Goal: Complete application form

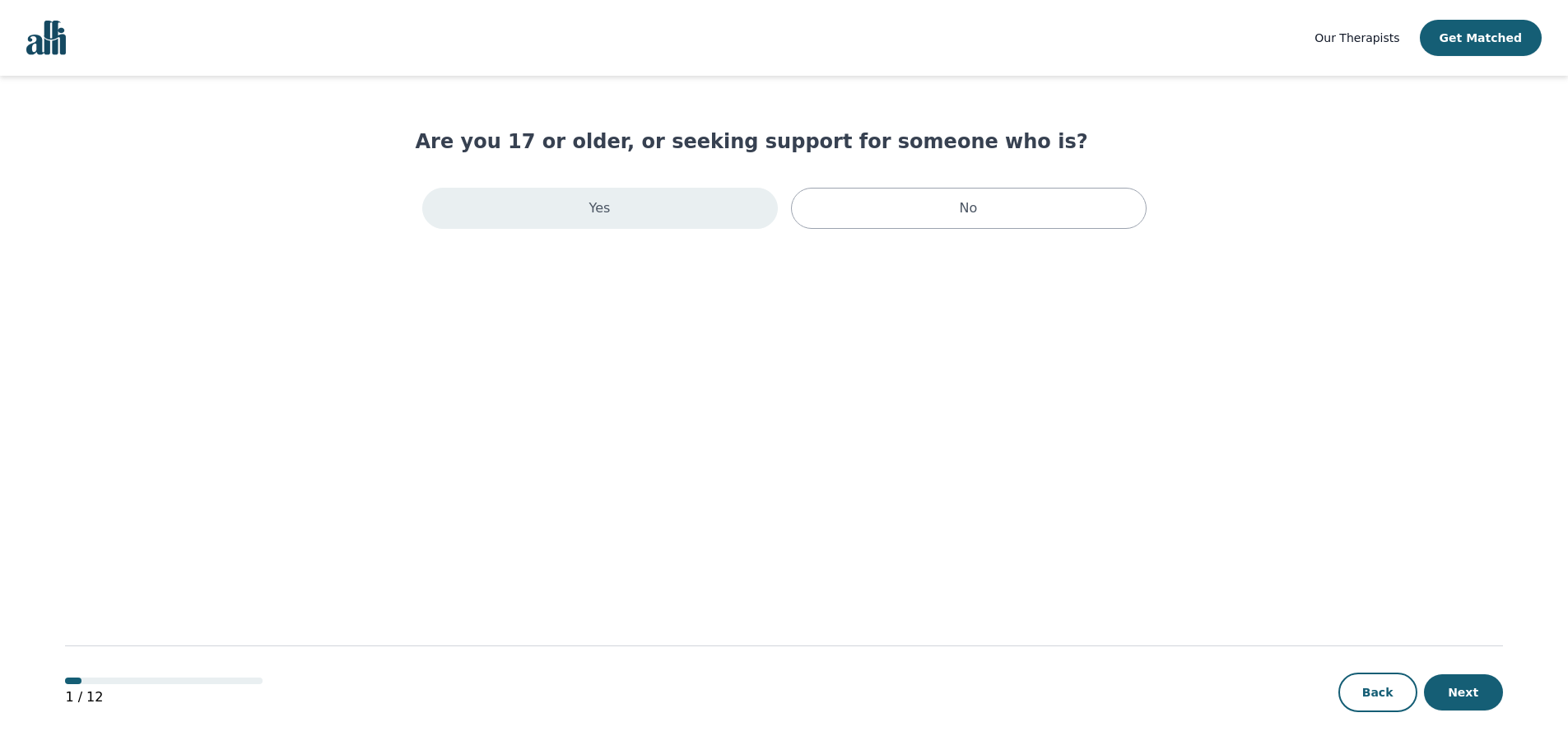
click at [636, 215] on div "Yes" at bounding box center [601, 208] width 356 height 41
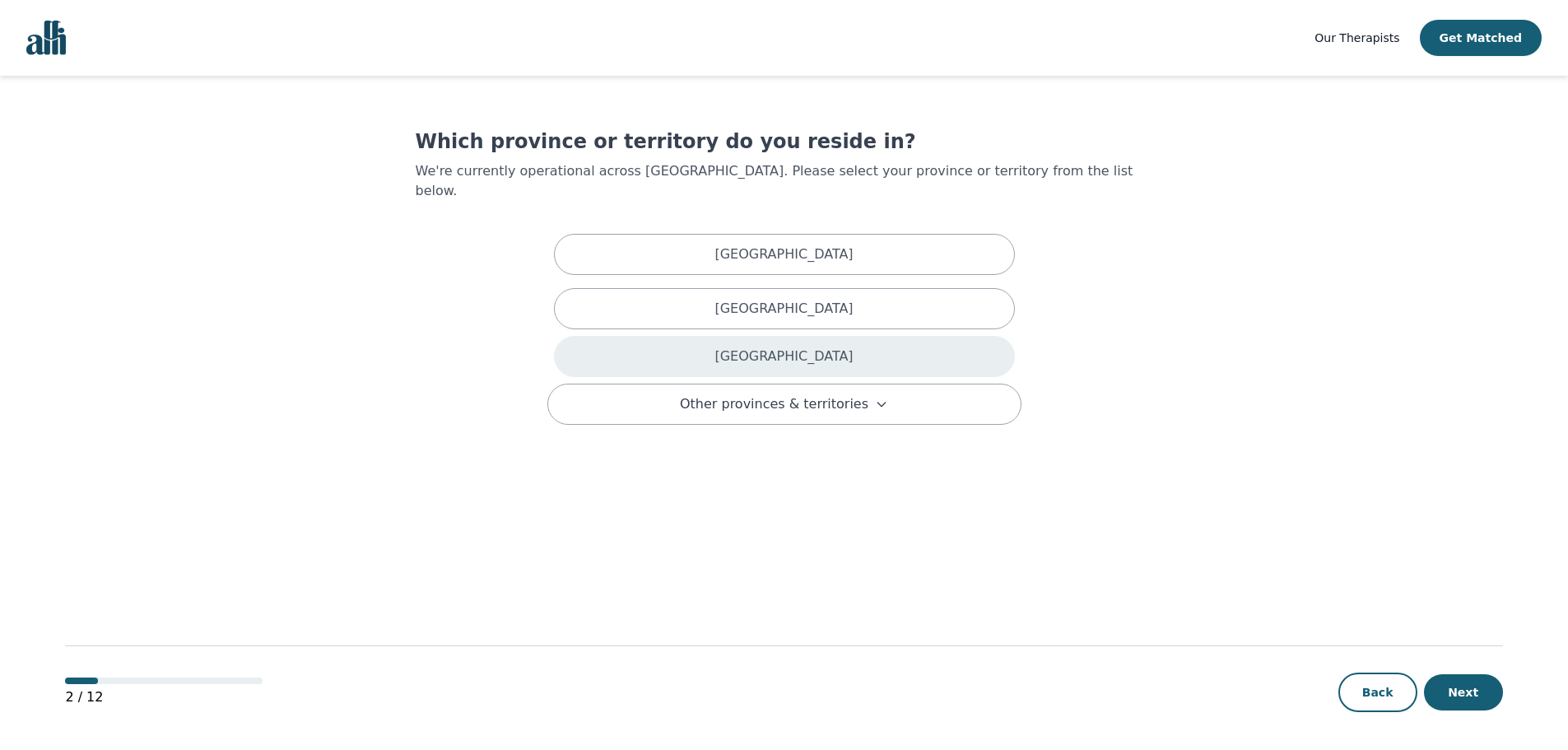
click at [726, 350] on div "[GEOGRAPHIC_DATA]" at bounding box center [784, 356] width 461 height 41
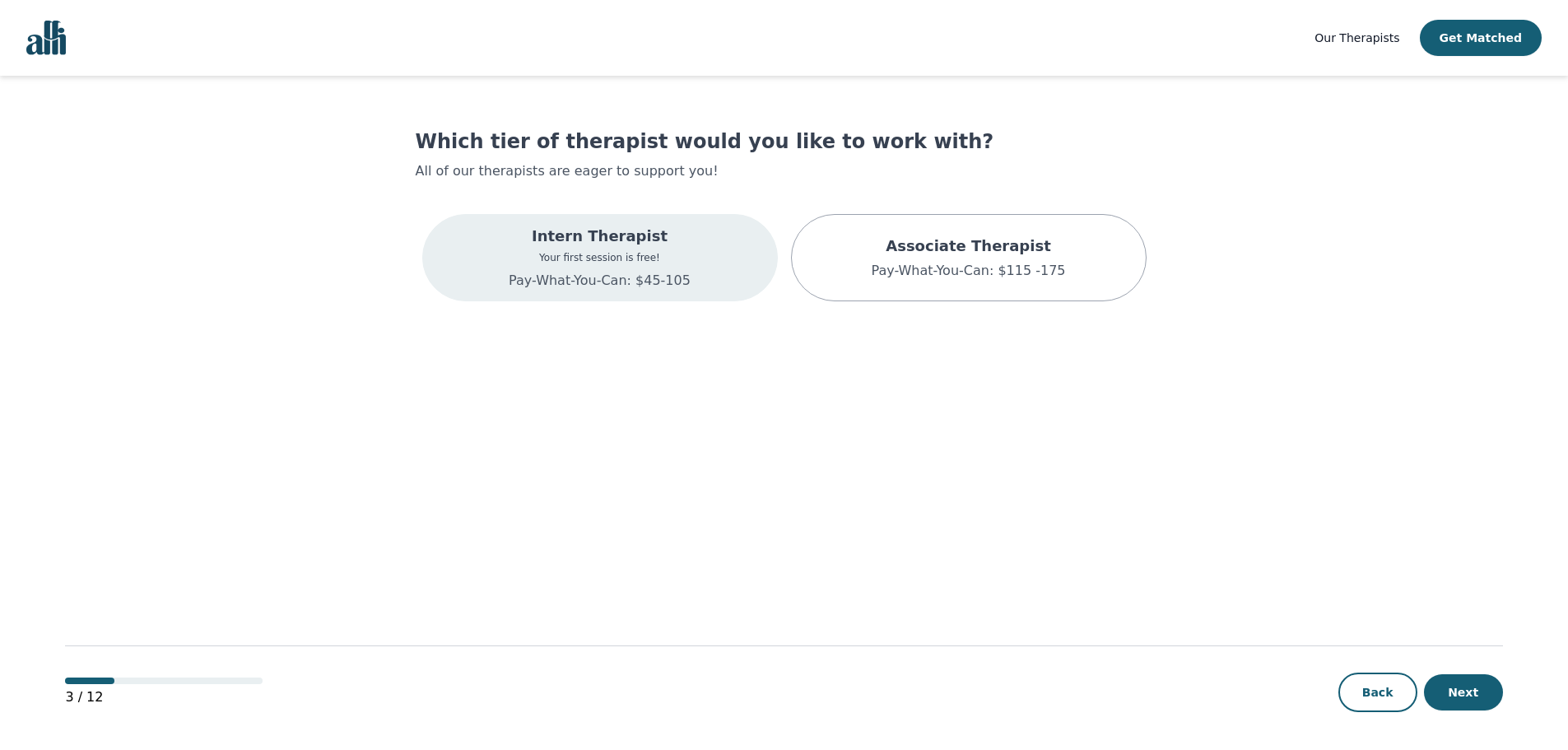
click at [555, 247] on p "Intern Therapist" at bounding box center [600, 235] width 182 height 23
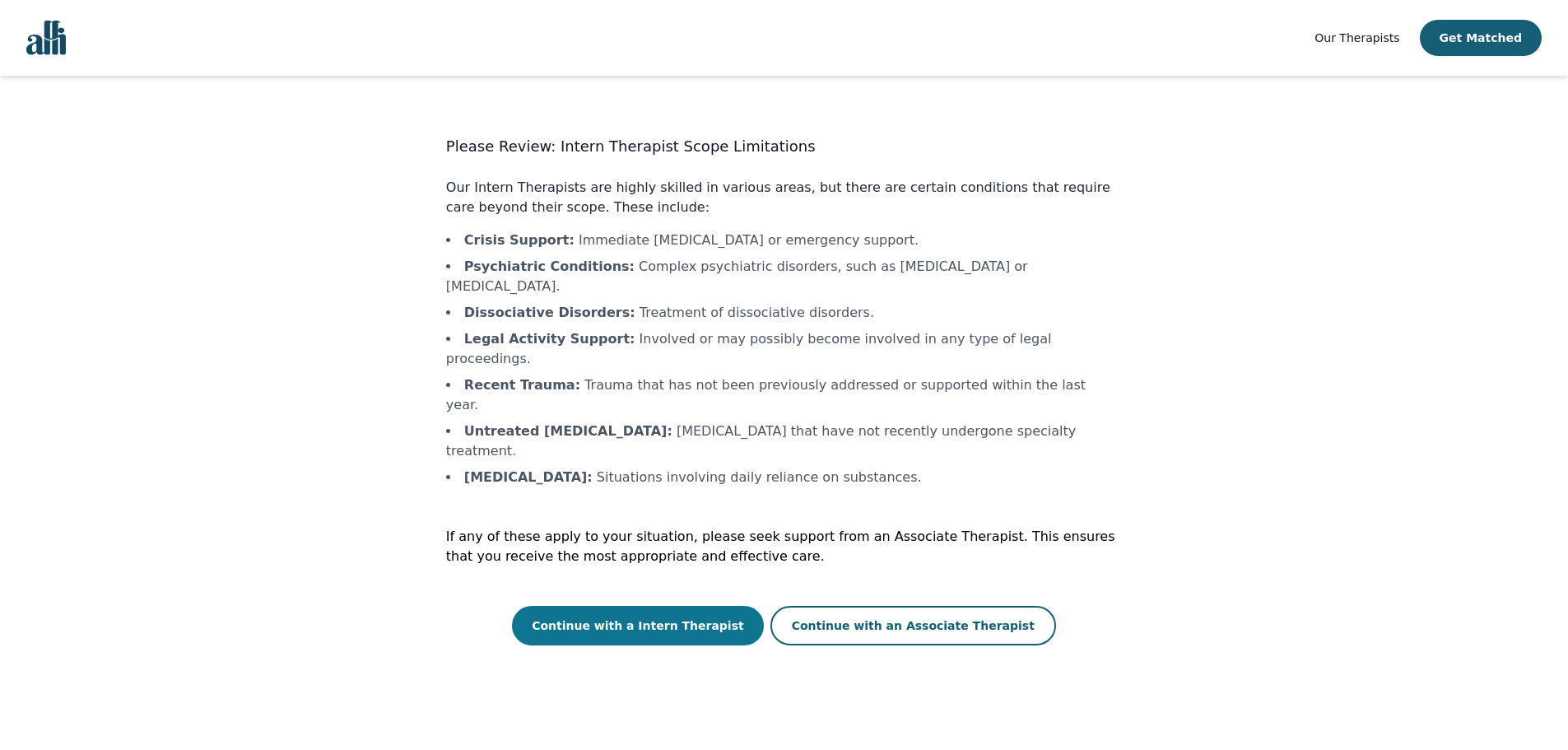
click at [638, 606] on button "Continue with a Intern Therapist" at bounding box center [638, 626] width 252 height 40
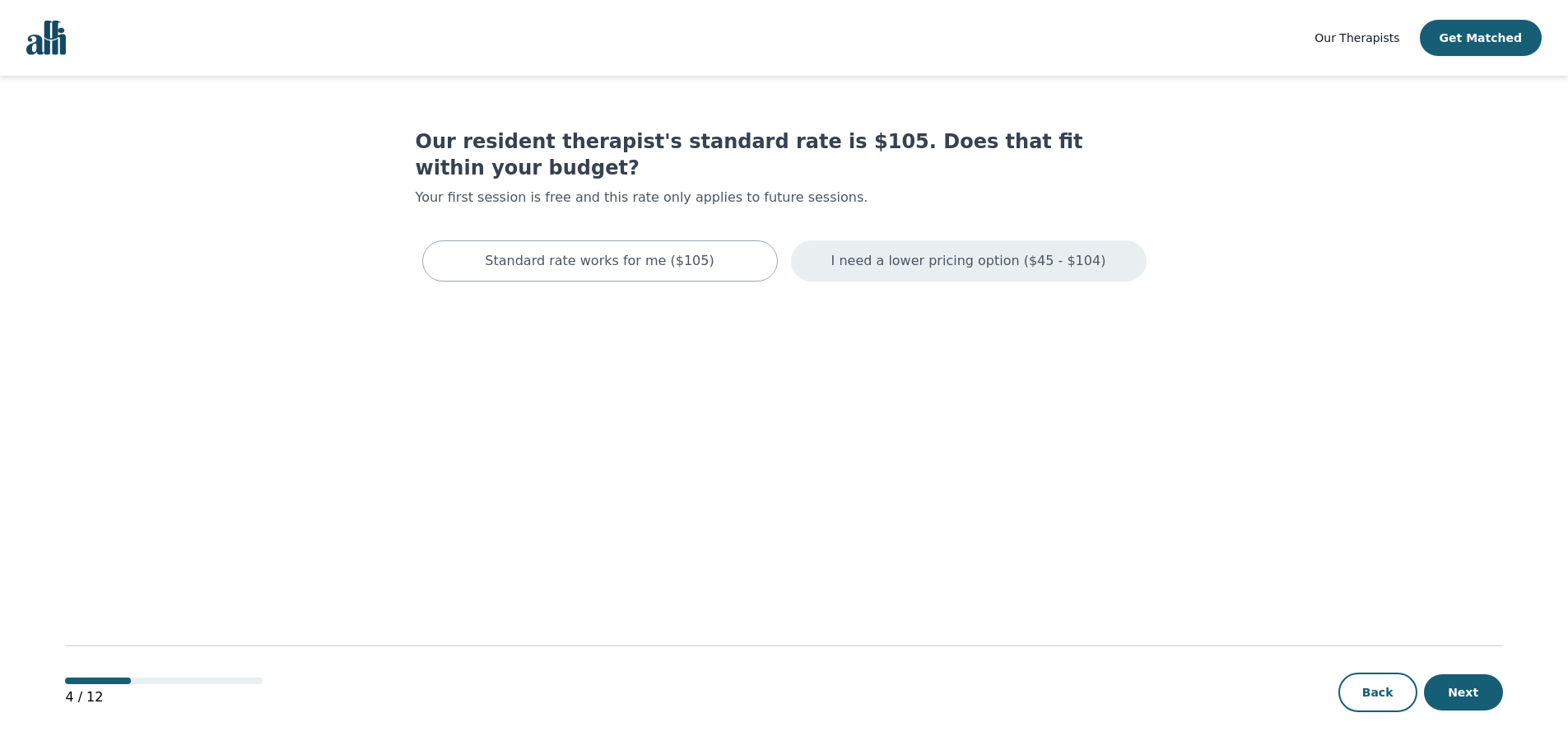
click at [980, 251] on p "I need a lower pricing option ($45 - $104)" at bounding box center [968, 261] width 275 height 19
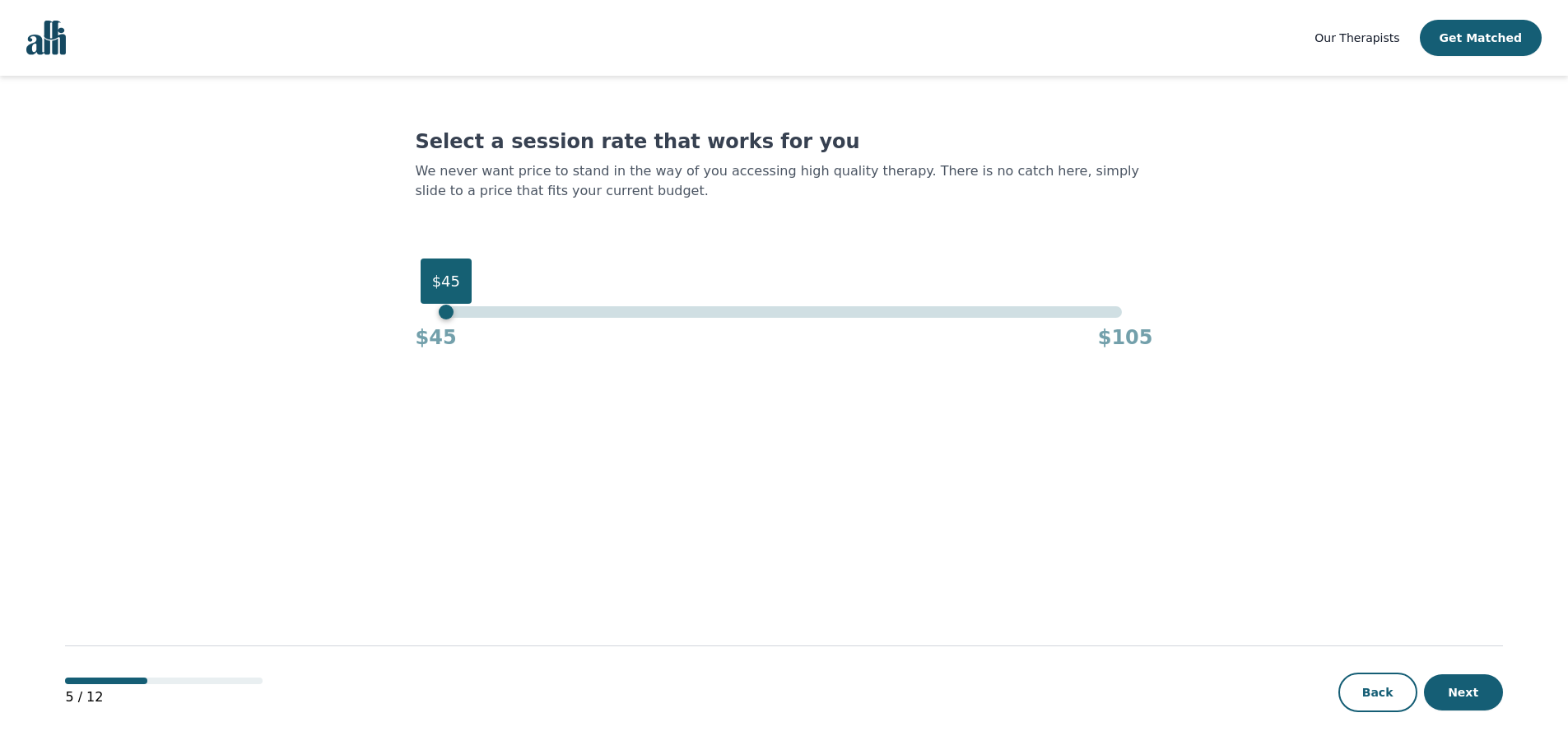
drag, startPoint x: 1117, startPoint y: 312, endPoint x: 408, endPoint y: 312, distance: 709.0
click at [408, 312] on main "Select a session rate that works for you We never want price to stand in the wa…" at bounding box center [783, 413] width 1436 height 676
click at [1478, 690] on button "Next" at bounding box center [1462, 692] width 79 height 36
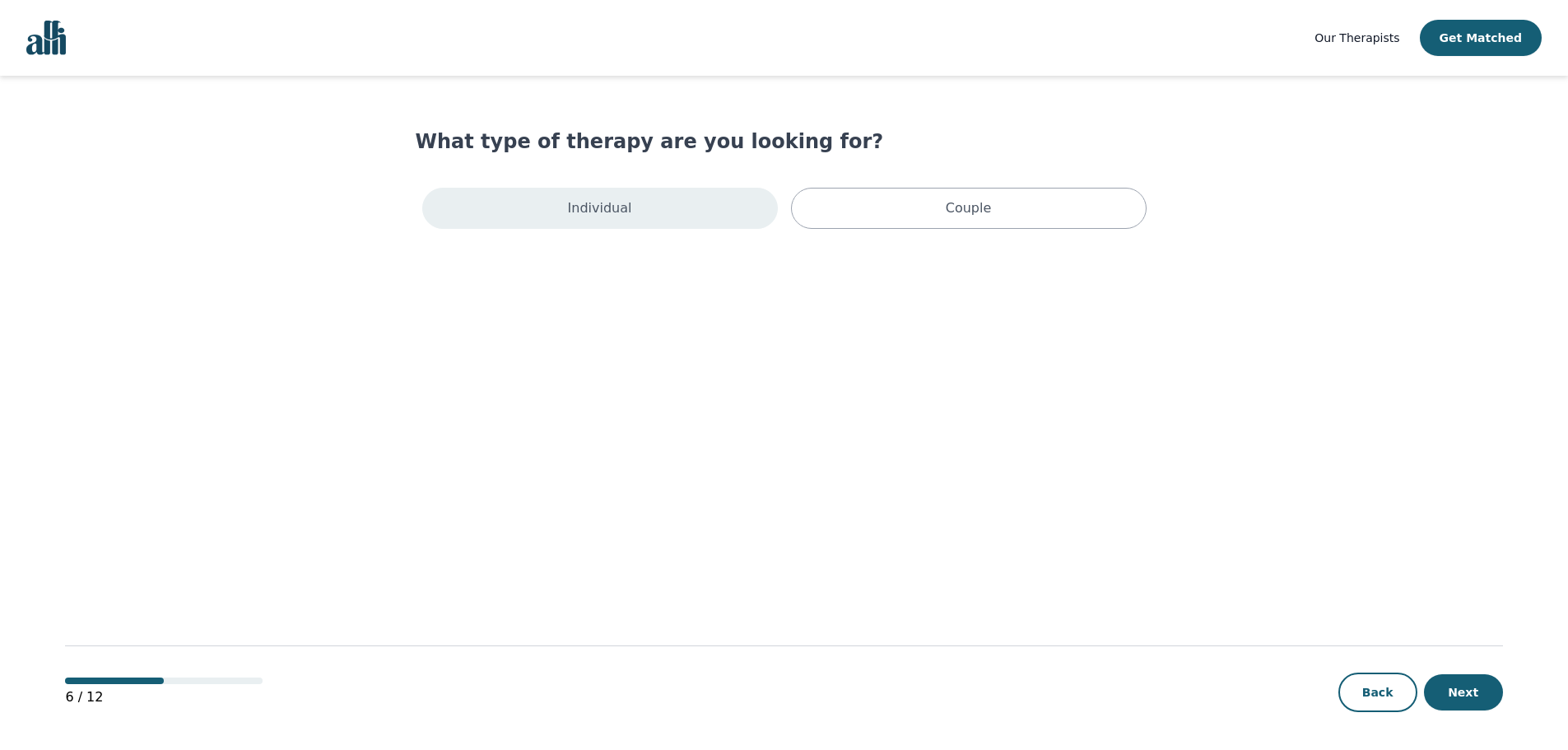
click at [625, 213] on p "Individual" at bounding box center [600, 208] width 64 height 19
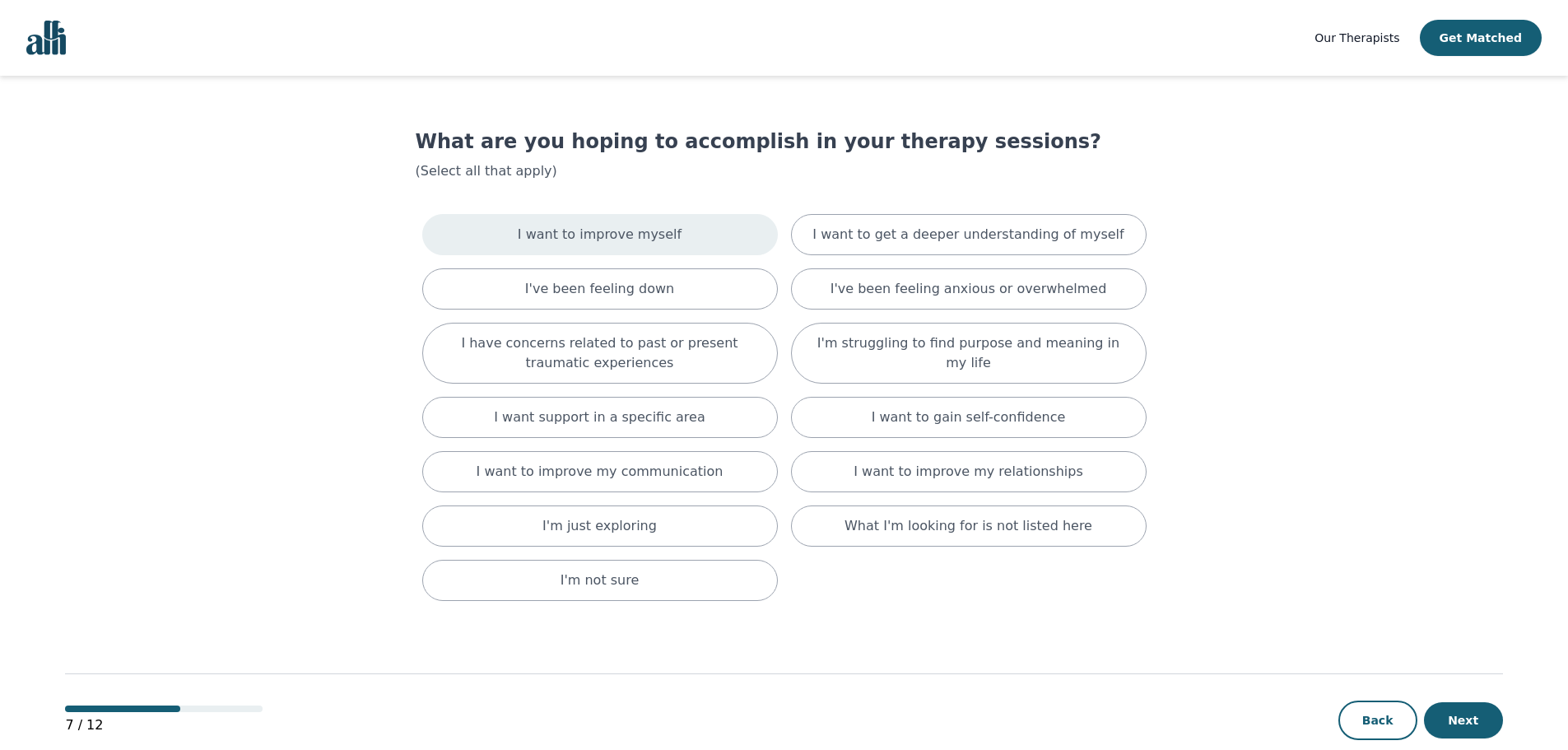
click at [664, 233] on p "I want to improve myself" at bounding box center [600, 234] width 164 height 19
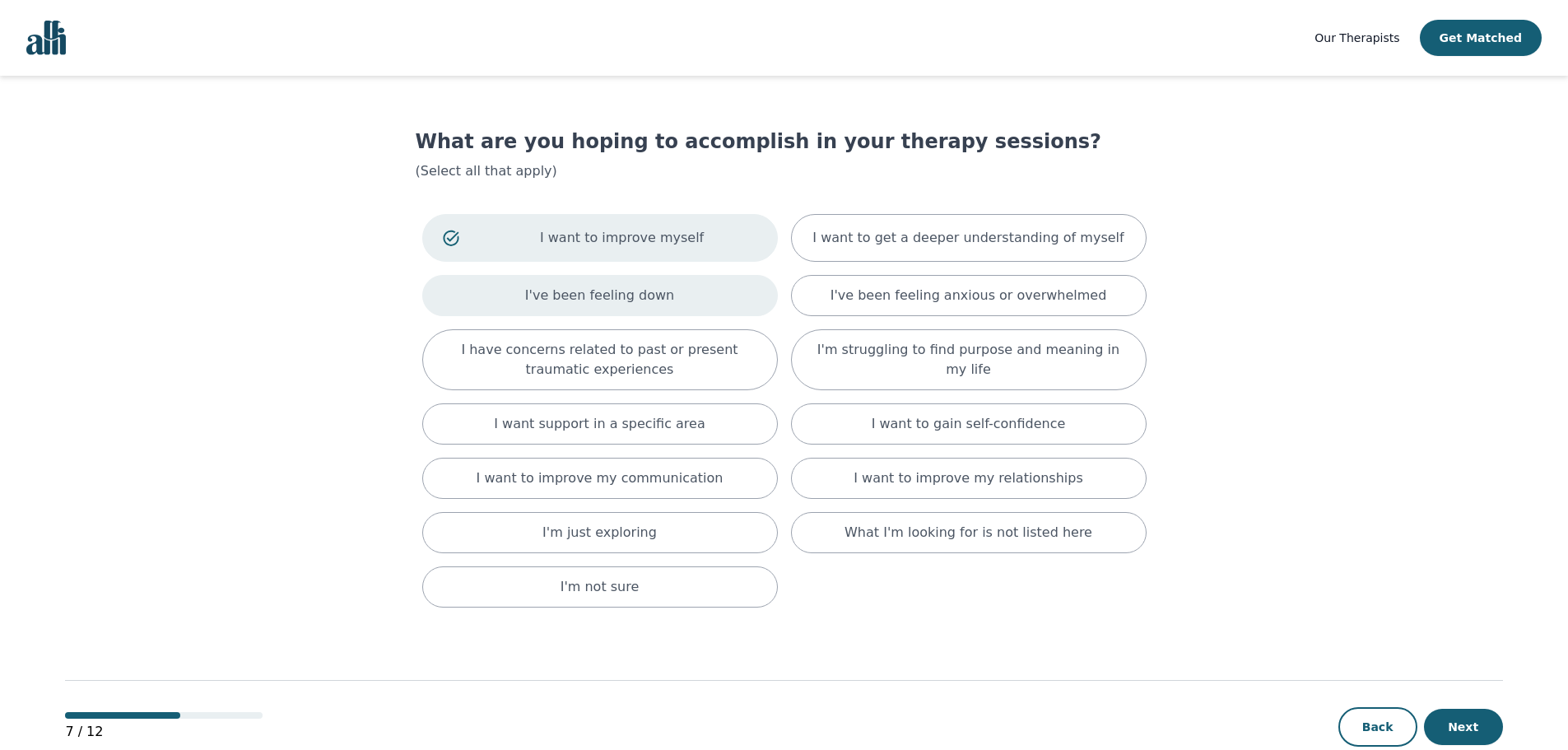
click at [672, 275] on div "I've been feeling down" at bounding box center [601, 296] width 356 height 41
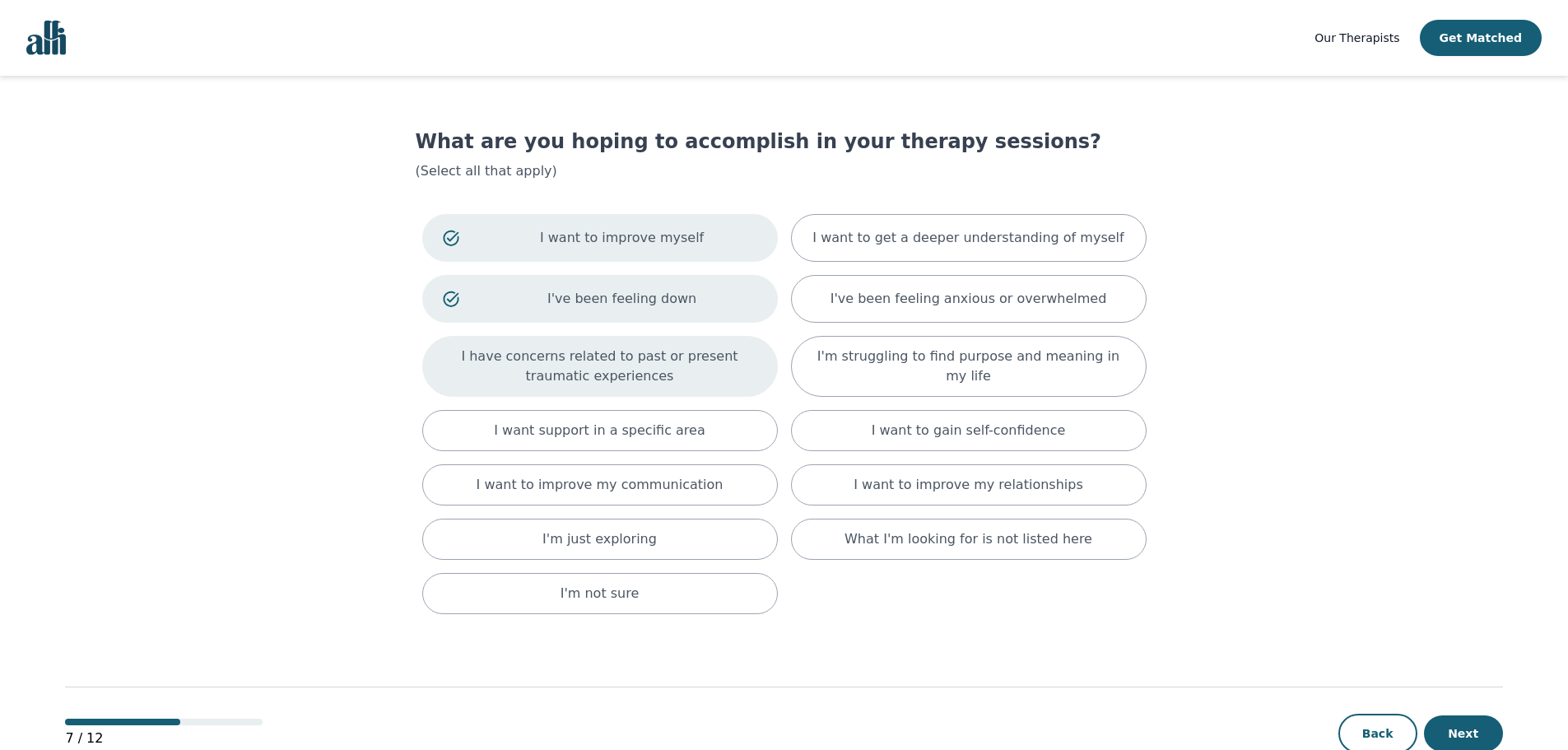
click at [663, 386] on div "I have concerns related to past or present traumatic experiences" at bounding box center [601, 366] width 356 height 61
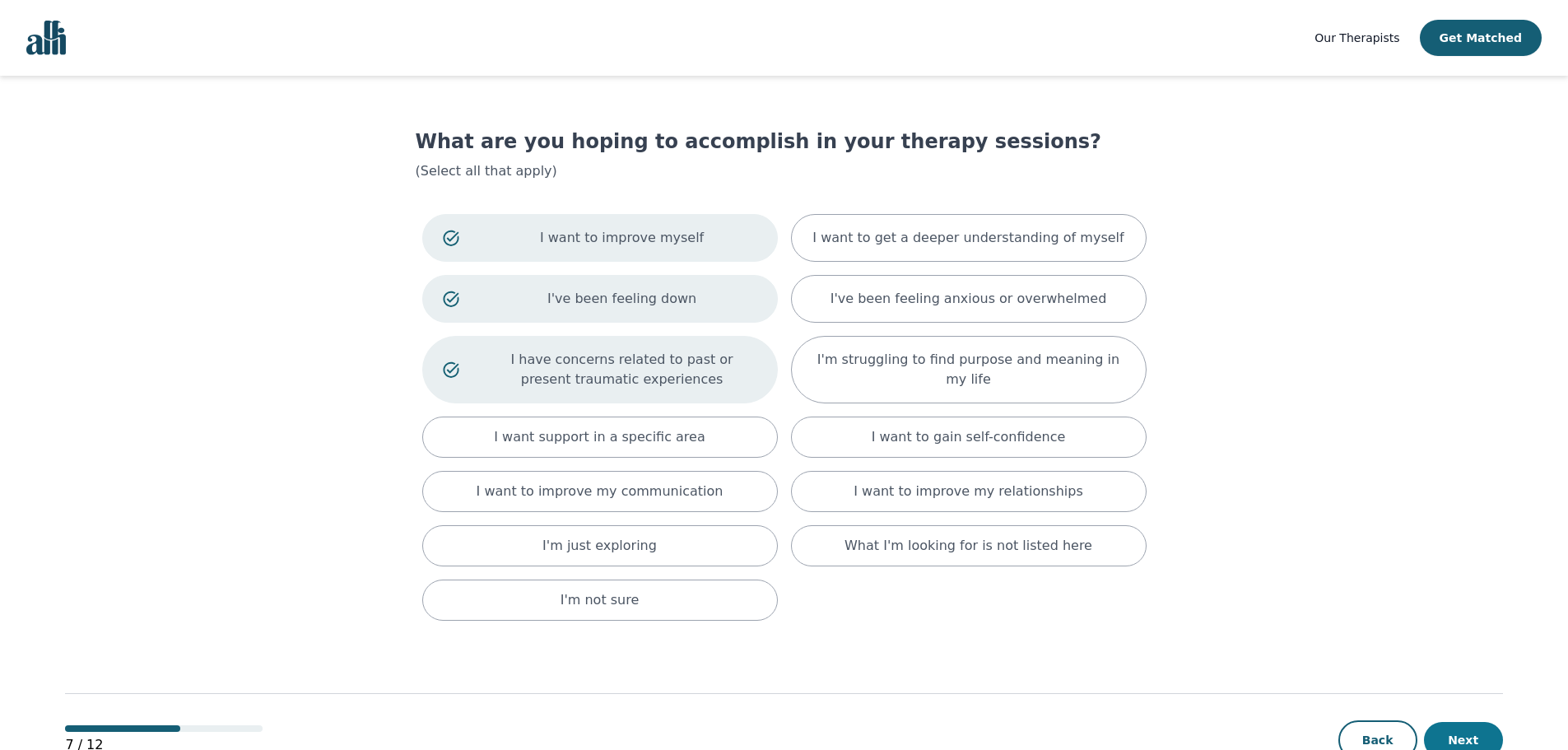
click at [1482, 739] on button "Next" at bounding box center [1462, 740] width 79 height 36
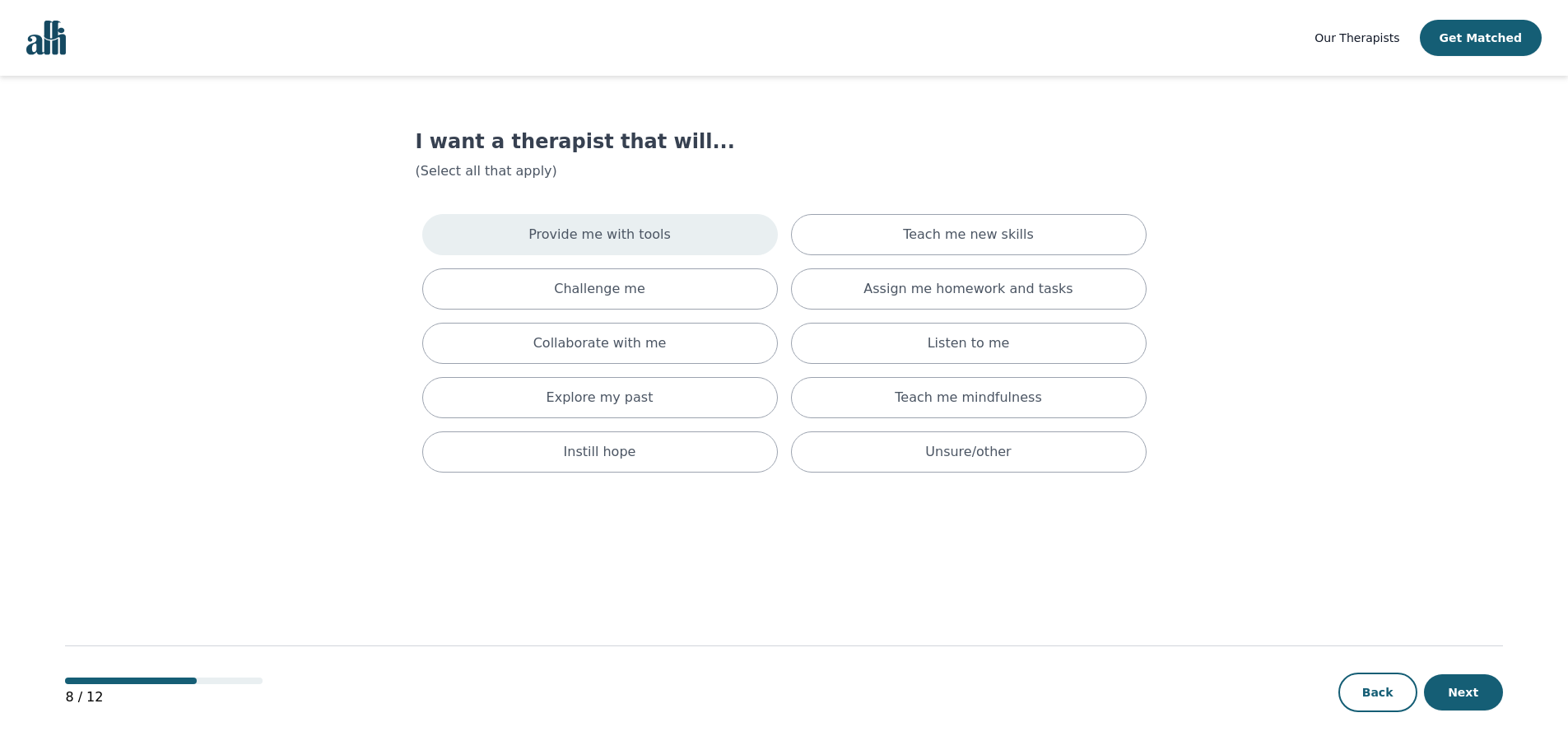
click at [615, 254] on div "Provide me with tools" at bounding box center [601, 235] width 356 height 41
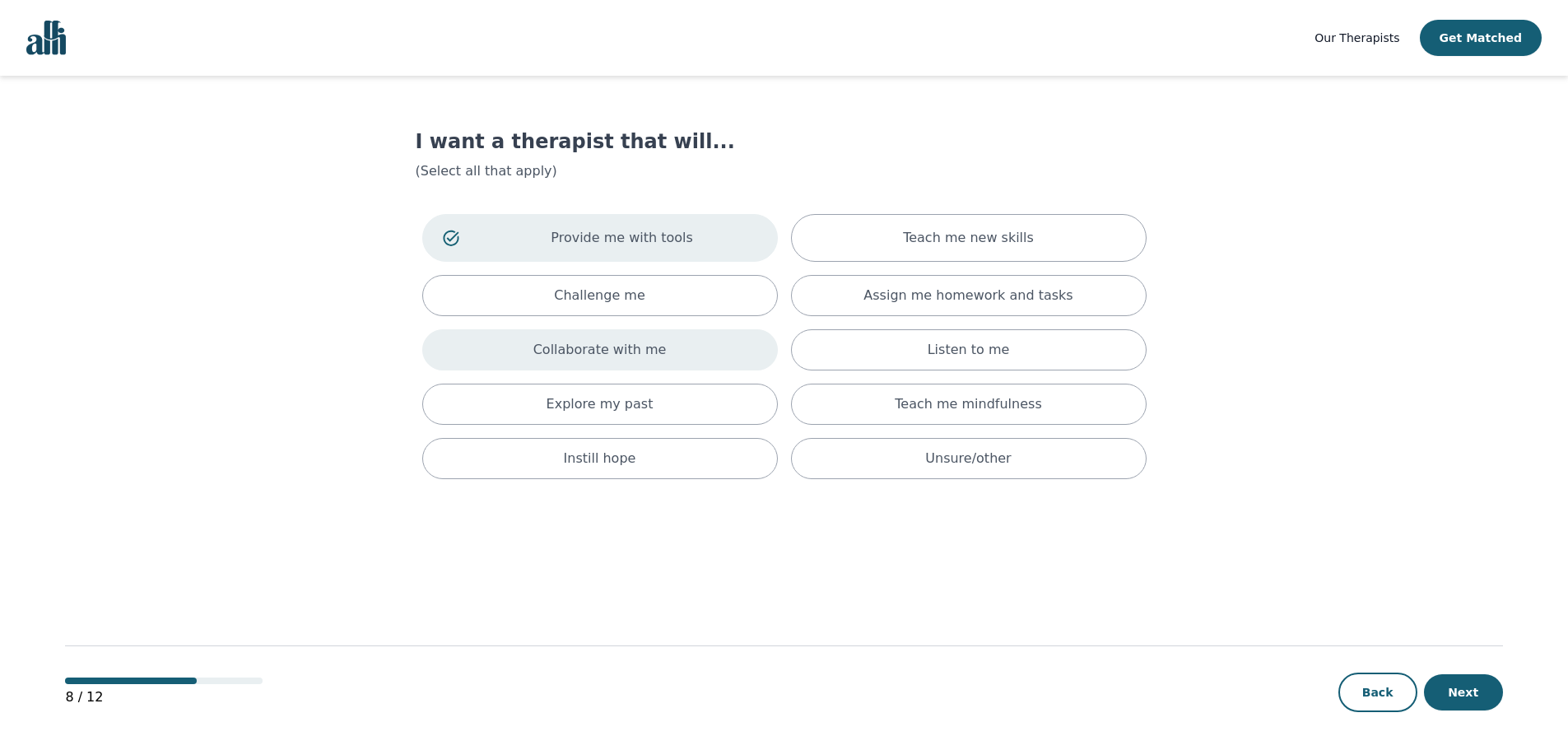
click at [646, 350] on p "Collaborate with me" at bounding box center [600, 350] width 133 height 19
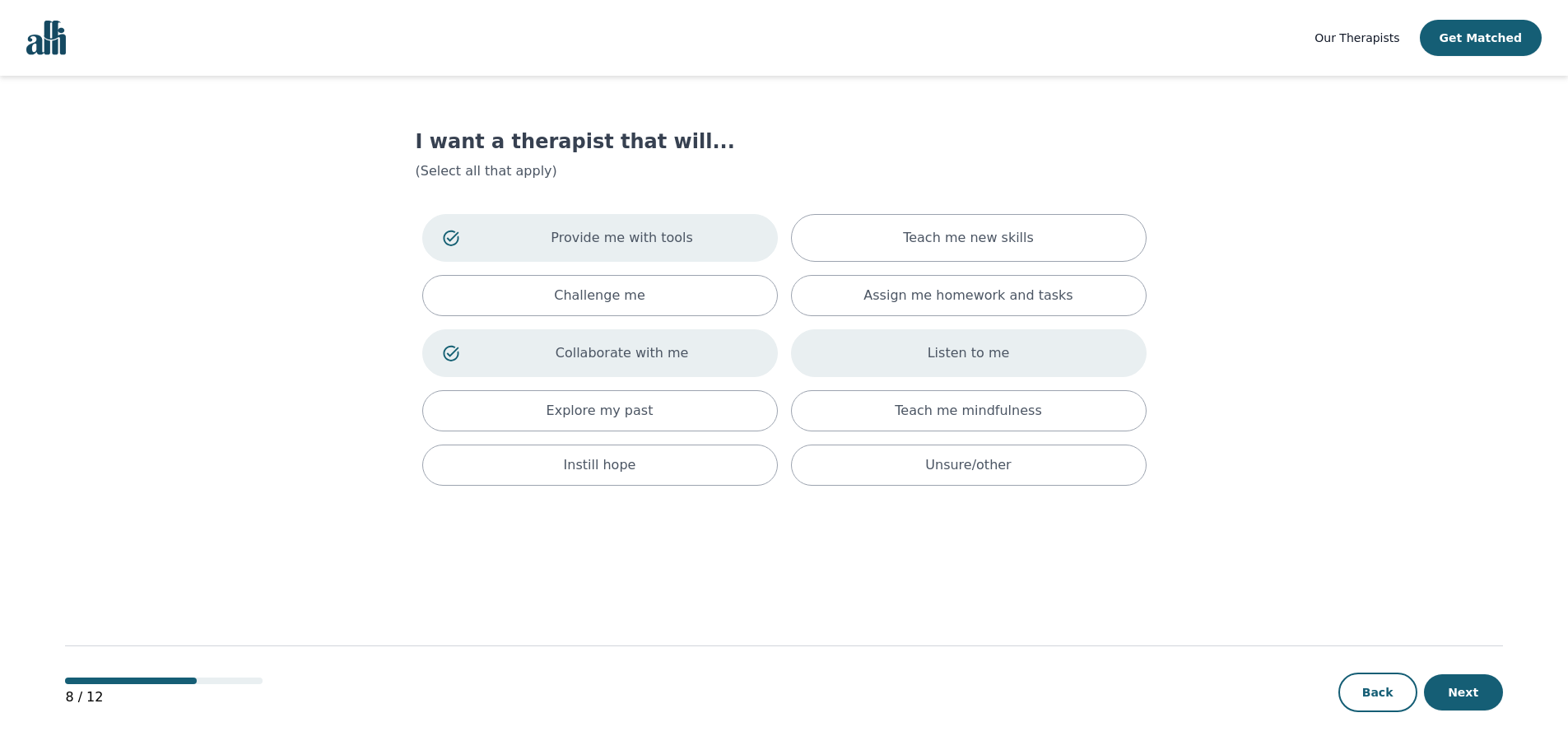
click at [990, 365] on div "Listen to me" at bounding box center [968, 353] width 356 height 48
click at [994, 266] on div "Provide me with tools Teach me new skills Challenge me Assign me homework and t…" at bounding box center [784, 350] width 738 height 285
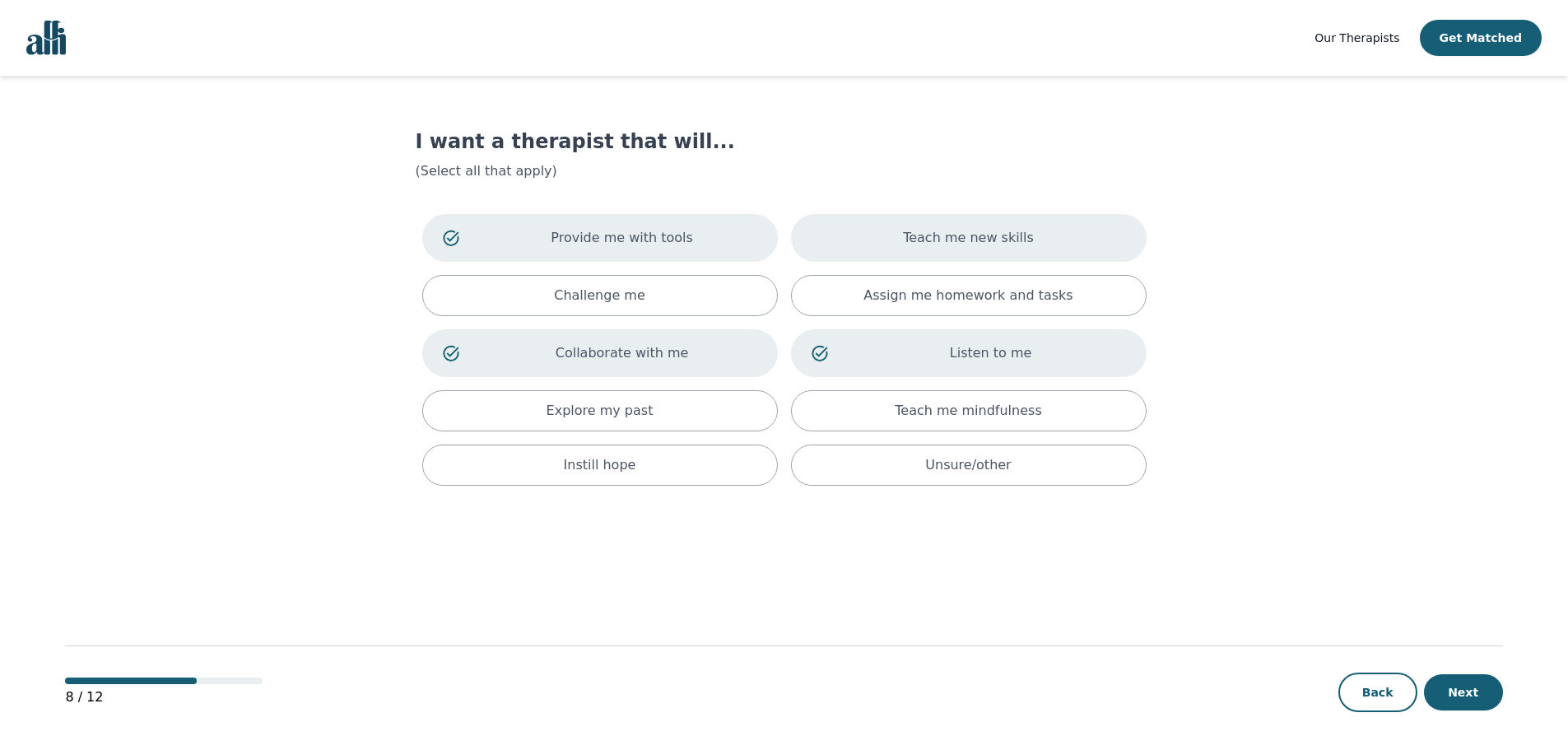
click at [982, 227] on div "Teach me new skills" at bounding box center [968, 238] width 356 height 48
click at [1459, 692] on button "Next" at bounding box center [1462, 692] width 79 height 36
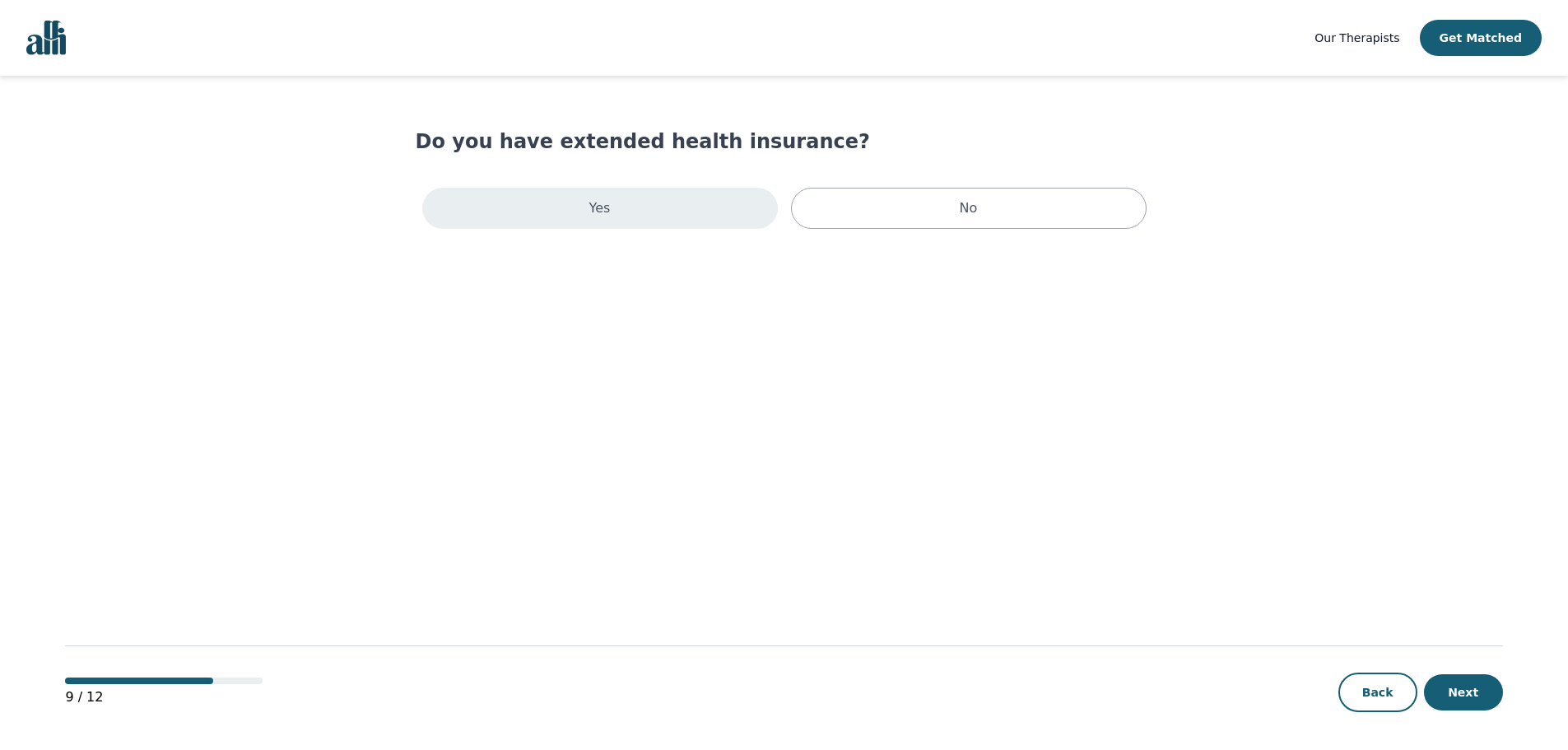
click at [711, 215] on div "Yes" at bounding box center [601, 208] width 356 height 41
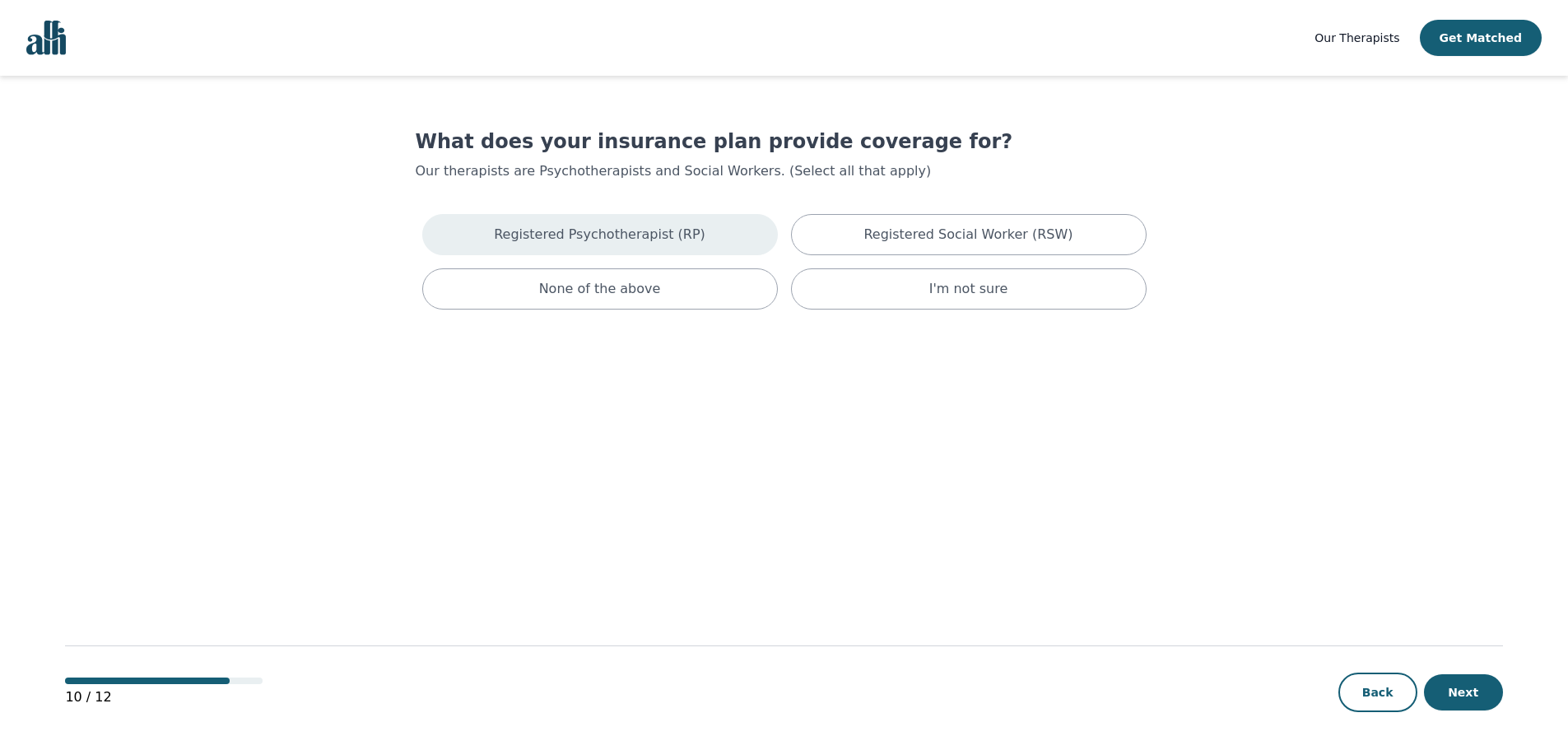
click at [628, 241] on p "Registered Psychotherapist (RP)" at bounding box center [600, 234] width 211 height 19
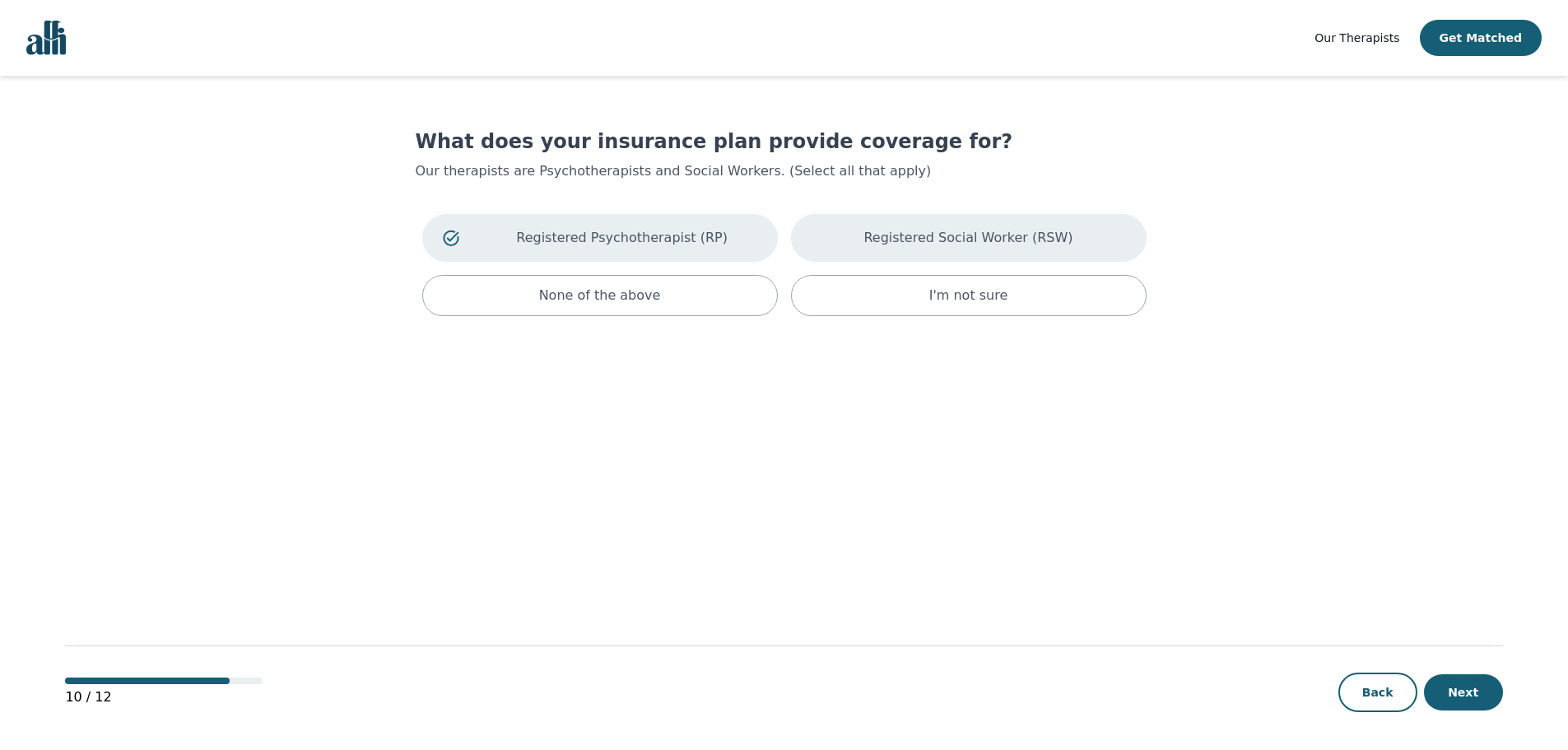
click at [885, 241] on p "Registered Social Worker (RSW)" at bounding box center [968, 237] width 209 height 19
click at [1441, 687] on button "Next" at bounding box center [1462, 692] width 79 height 36
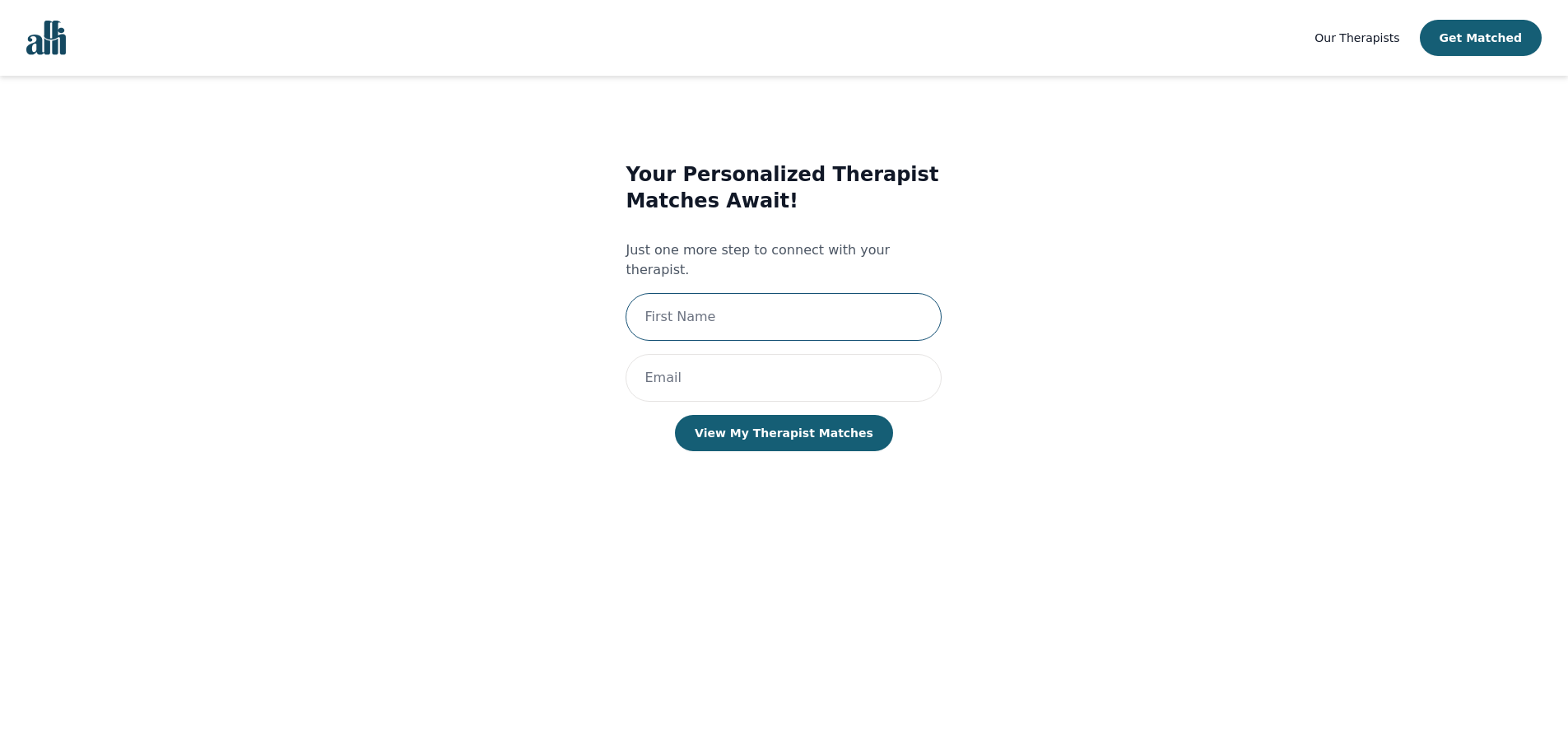
click at [737, 311] on input "text" at bounding box center [783, 317] width 316 height 48
type input "[PERSON_NAME]"
click at [720, 361] on input "email" at bounding box center [783, 378] width 316 height 48
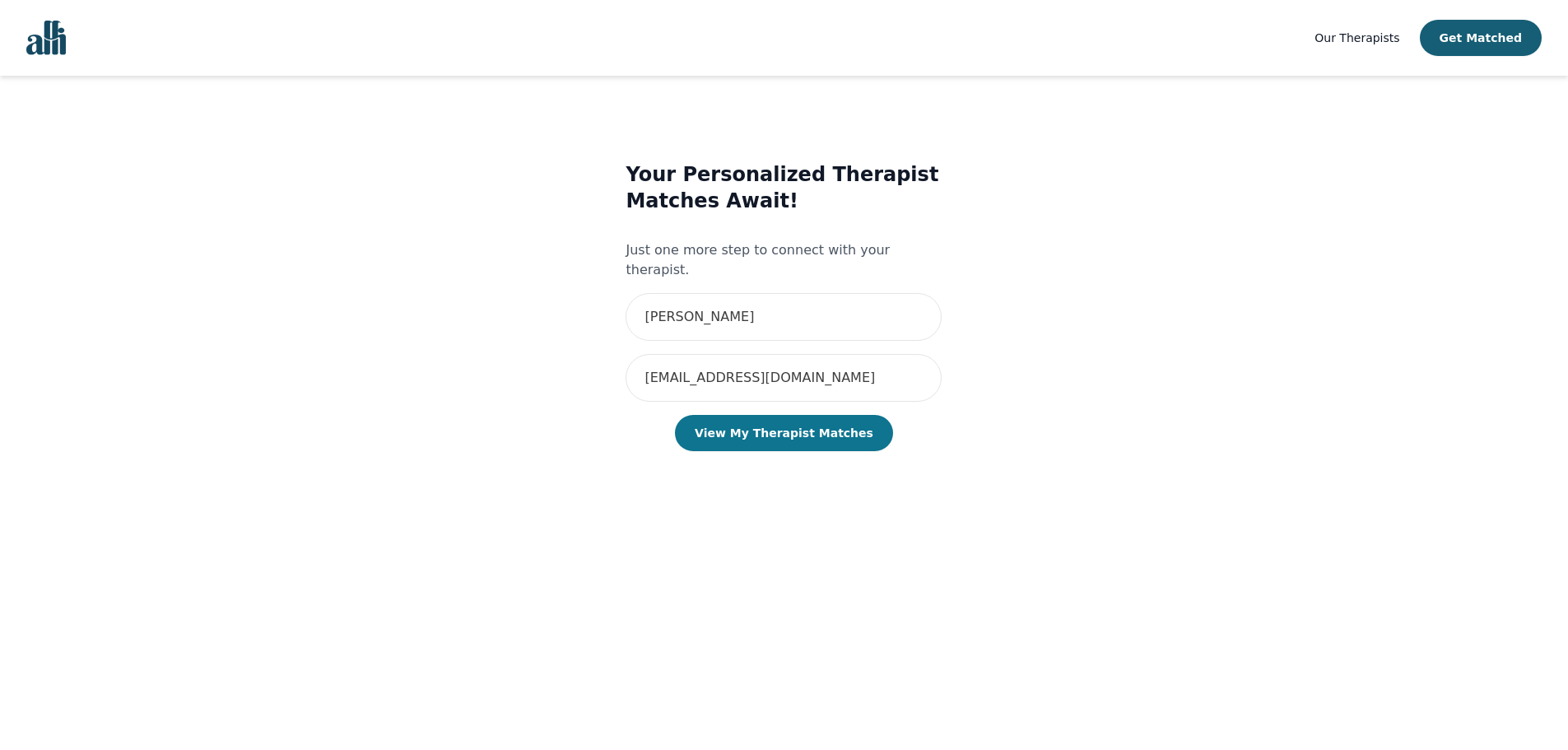
drag, startPoint x: 577, startPoint y: 440, endPoint x: 808, endPoint y: 421, distance: 231.8
click at [582, 440] on div "Your Personalized Therapist Matches Await! Just one more step to connect with y…" at bounding box center [783, 323] width 676 height 375
click at [818, 416] on button "View My Therapist Matches" at bounding box center [783, 433] width 218 height 36
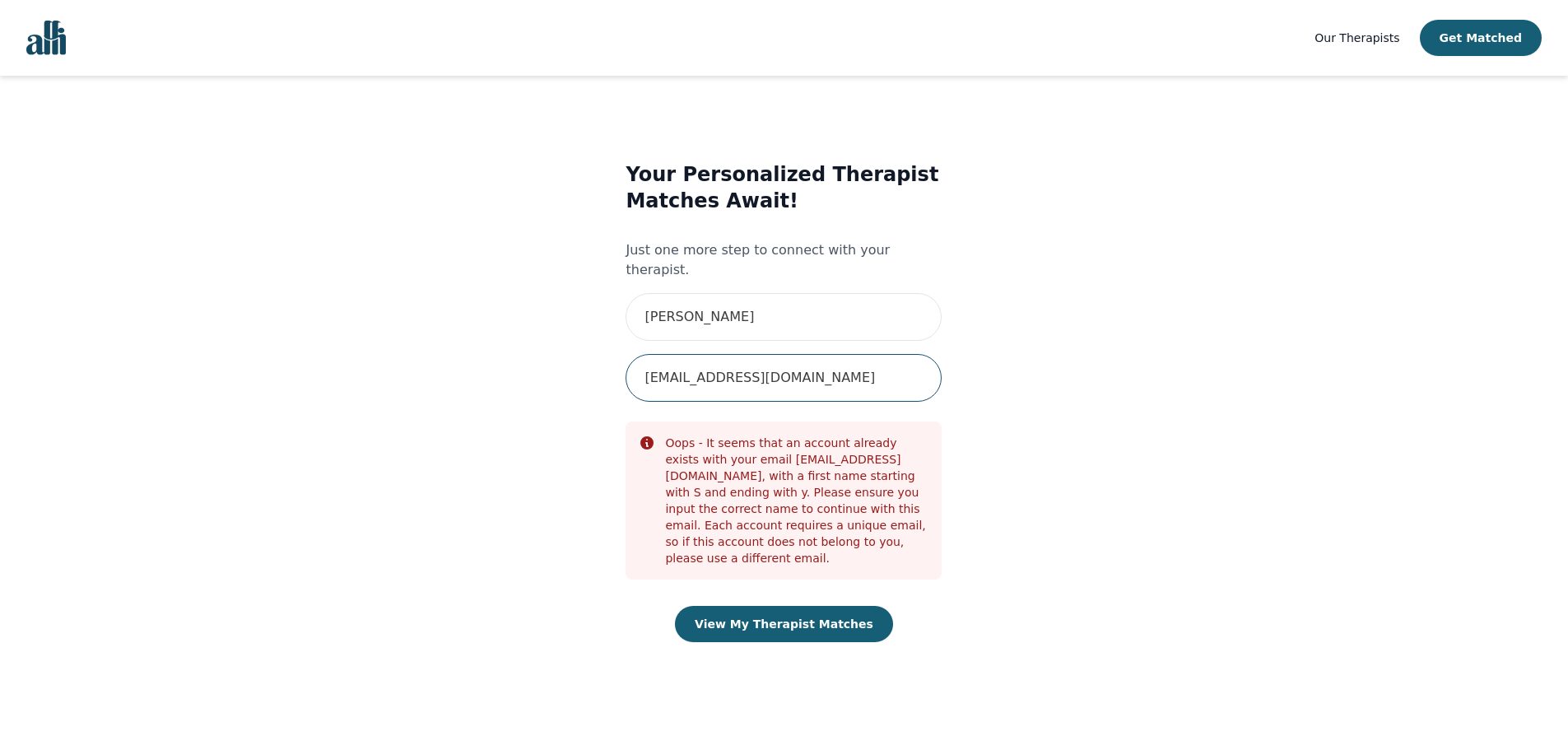
drag, startPoint x: 808, startPoint y: 362, endPoint x: 511, endPoint y: 362, distance: 297.0
click at [511, 362] on div "Your Personalized Therapist Matches Await! Just one more step to connect with y…" at bounding box center [783, 418] width 676 height 566
type input "Braid"
click at [511, 362] on div "Your Personalized Therapist Matches Await! Just one more step to connect with y…" at bounding box center [783, 418] width 676 height 566
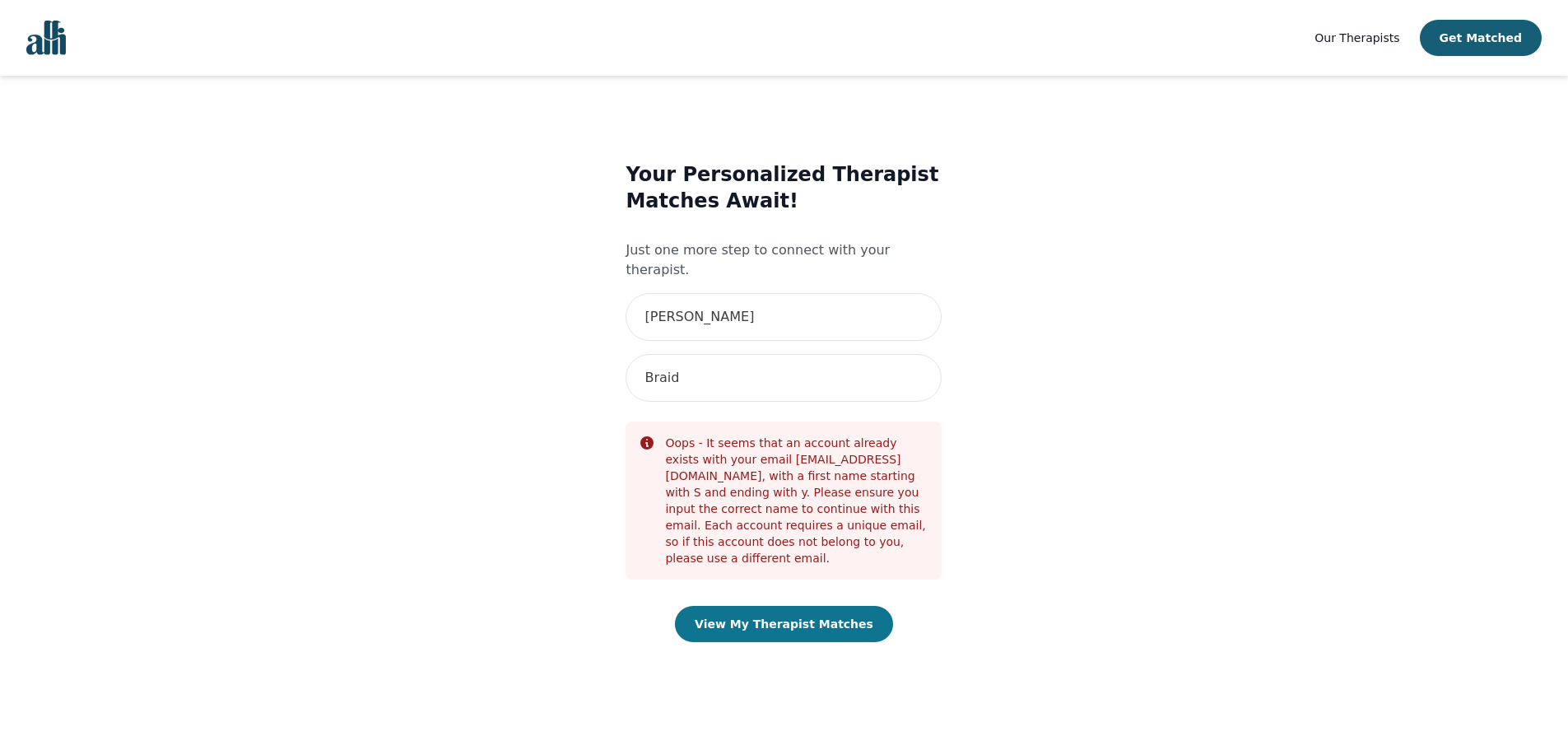
click at [790, 606] on button "View My Therapist Matches" at bounding box center [783, 624] width 218 height 36
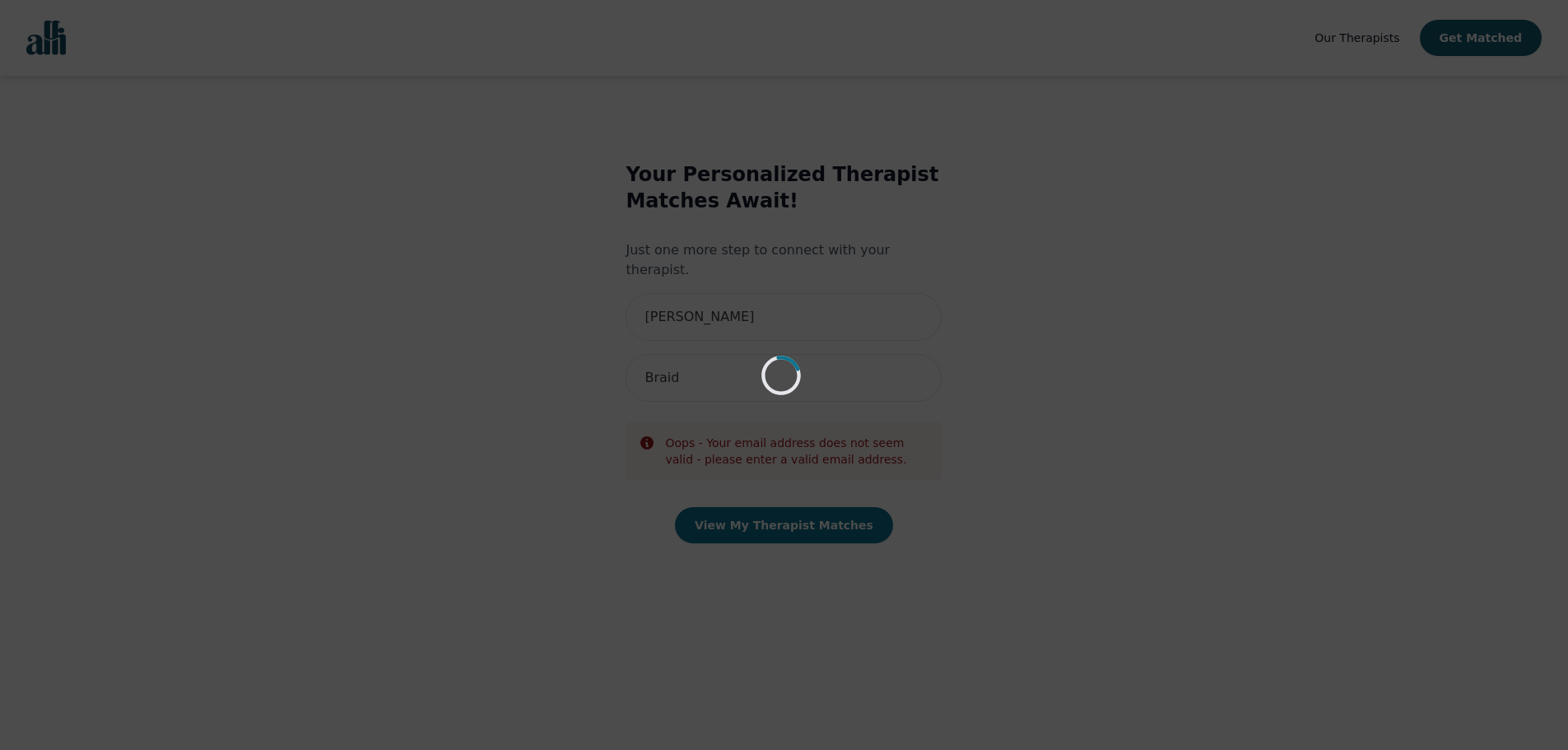
click at [790, 591] on div "Loading..." at bounding box center [784, 375] width 1568 height 750
